Goal: Task Accomplishment & Management: Manage account settings

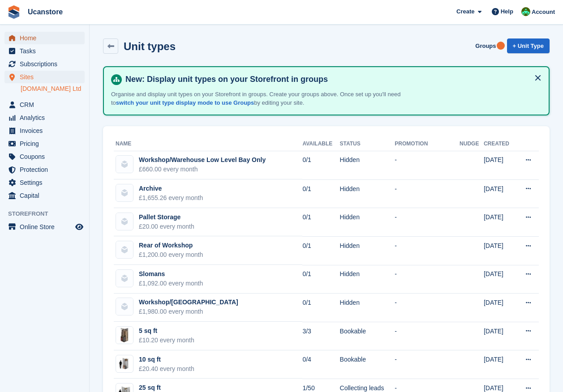
click at [36, 39] on span "Home" at bounding box center [47, 38] width 54 height 13
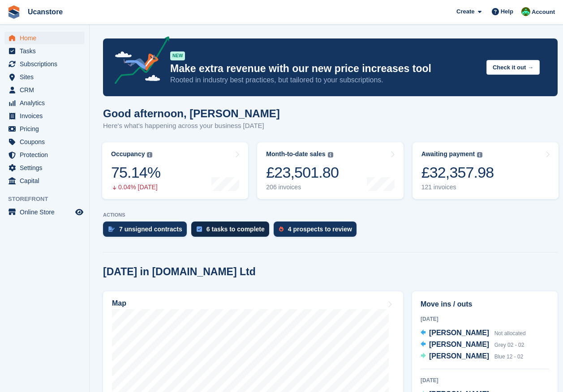
click at [236, 233] on div "6 tasks to complete" at bounding box center [235, 229] width 58 height 7
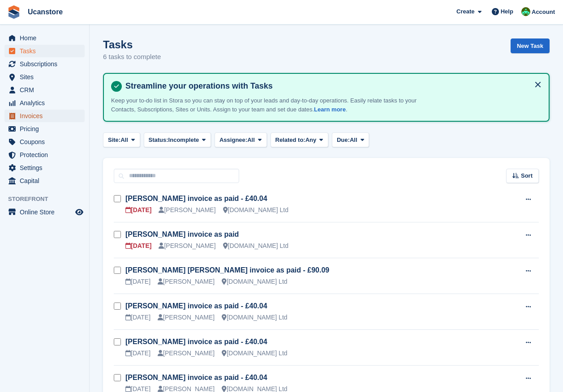
drag, startPoint x: 39, startPoint y: 114, endPoint x: 64, endPoint y: 110, distance: 25.0
click at [39, 114] on span "Invoices" at bounding box center [47, 116] width 54 height 13
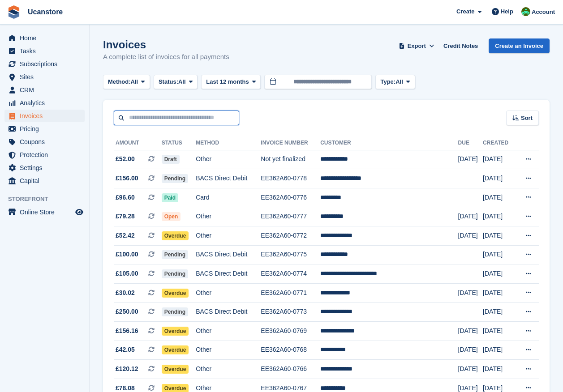
click at [162, 123] on input "text" at bounding box center [176, 118] width 125 height 15
type input "*******"
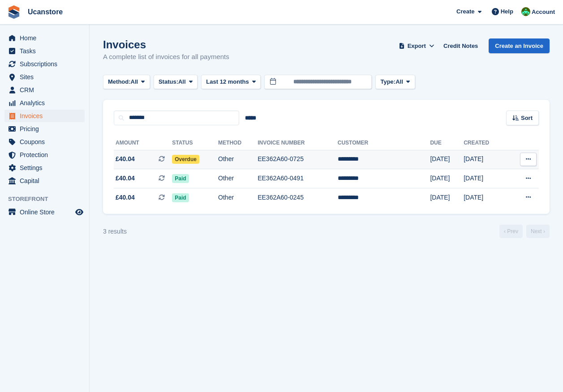
click at [213, 159] on td "Overdue" at bounding box center [195, 159] width 46 height 19
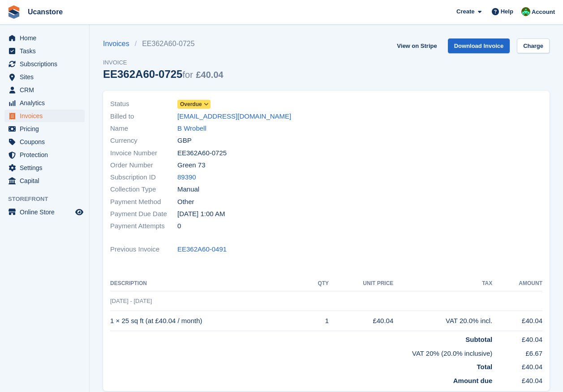
click at [191, 103] on span "Overdue" at bounding box center [191, 104] width 22 height 8
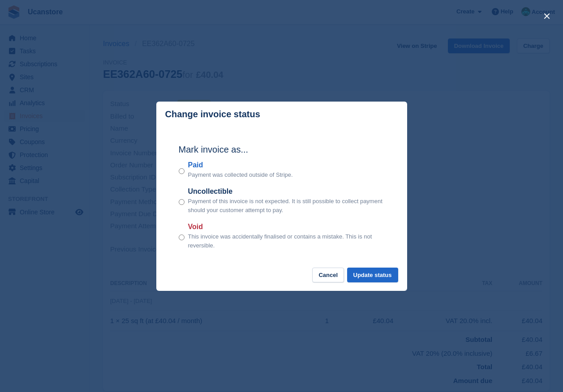
click at [187, 171] on div "Paid Payment was collected outside of Stripe." at bounding box center [282, 170] width 206 height 20
click at [174, 171] on div "Mark invoice as... Paid Payment was collected outside of Stripe. Uncollectible …" at bounding box center [282, 197] width 224 height 141
click at [188, 175] on p "Payment was collected outside of Stripe." at bounding box center [240, 175] width 105 height 9
click at [392, 277] on button "Update status" at bounding box center [372, 275] width 51 height 15
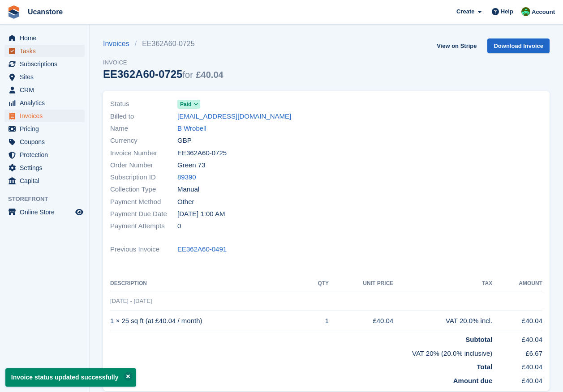
click at [28, 49] on span "Tasks" at bounding box center [47, 51] width 54 height 13
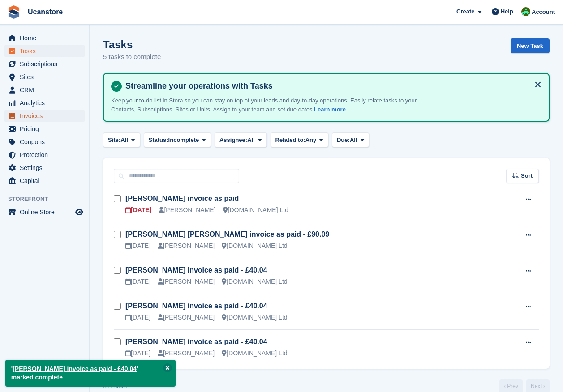
click at [22, 118] on span "Invoices" at bounding box center [47, 116] width 54 height 13
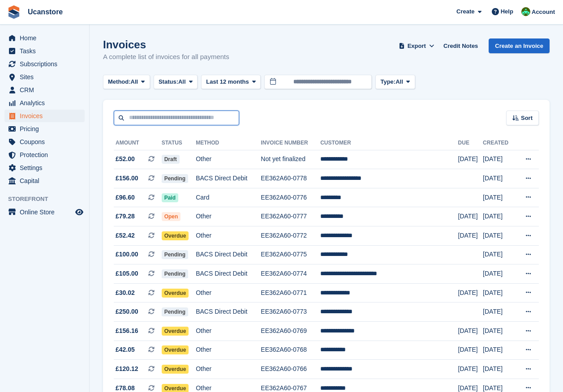
click at [145, 116] on input "text" at bounding box center [176, 118] width 125 height 15
type input "*******"
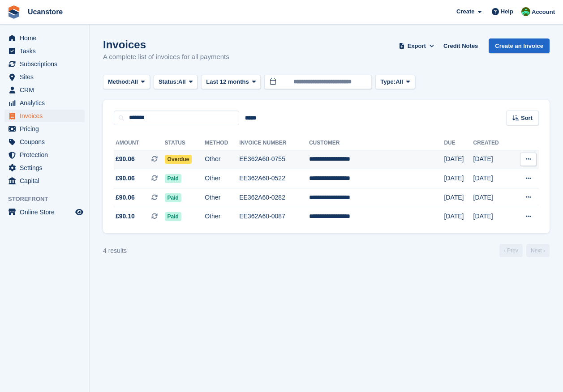
click at [189, 159] on span "Overdue" at bounding box center [178, 159] width 27 height 9
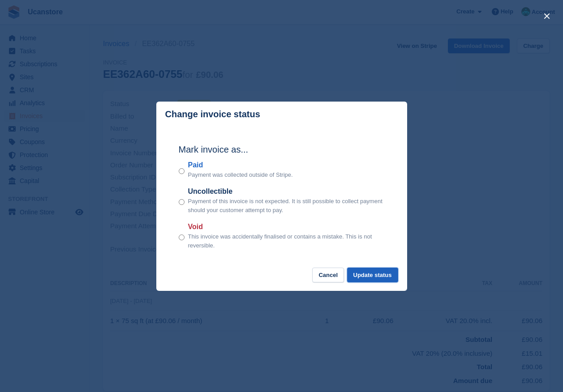
click at [379, 279] on button "Update status" at bounding box center [372, 275] width 51 height 15
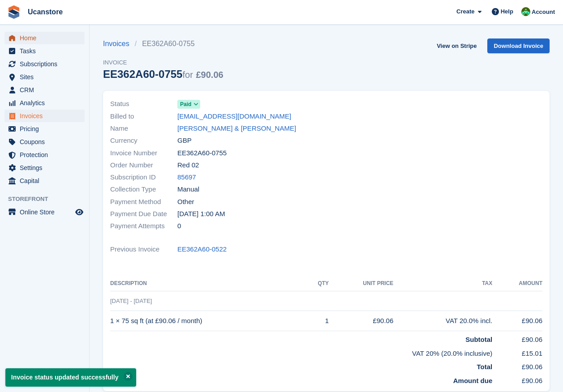
click at [38, 42] on span "Home" at bounding box center [47, 38] width 54 height 13
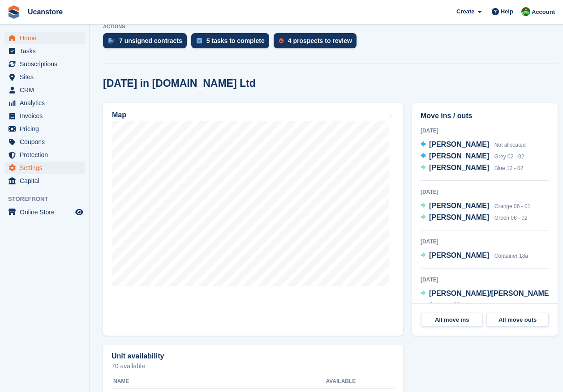
scroll to position [179, 0]
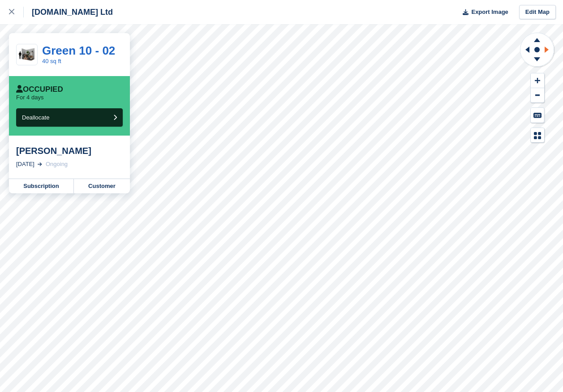
click at [545, 49] on icon at bounding box center [546, 50] width 4 height 6
click at [530, 49] on icon at bounding box center [525, 49] width 11 height 23
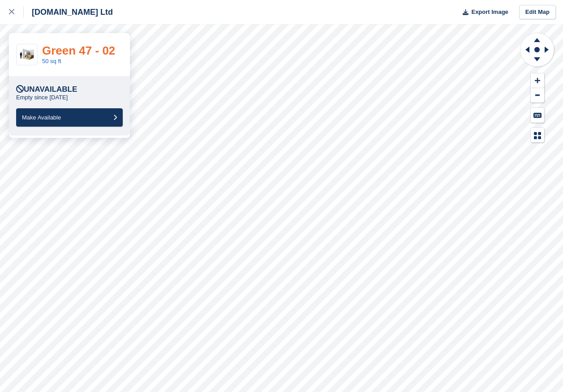
click at [73, 47] on link "Green 47 - 02" at bounding box center [78, 50] width 73 height 13
click at [538, 40] on icon at bounding box center [537, 40] width 6 height 4
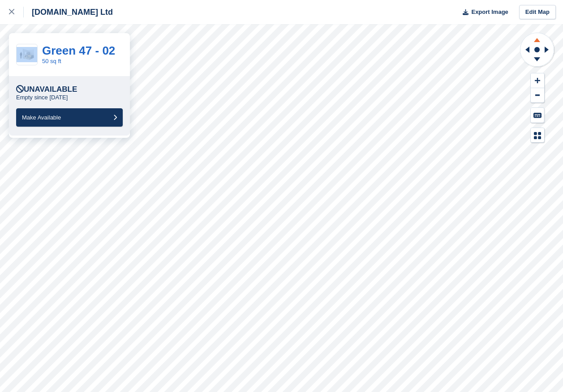
click at [538, 40] on icon at bounding box center [537, 40] width 6 height 4
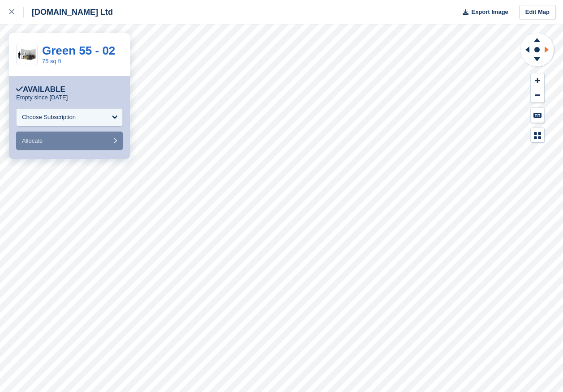
click at [550, 51] on icon at bounding box center [547, 49] width 11 height 23
click at [16, 13] on div at bounding box center [16, 12] width 15 height 11
